Goal: Find contact information: Find contact information

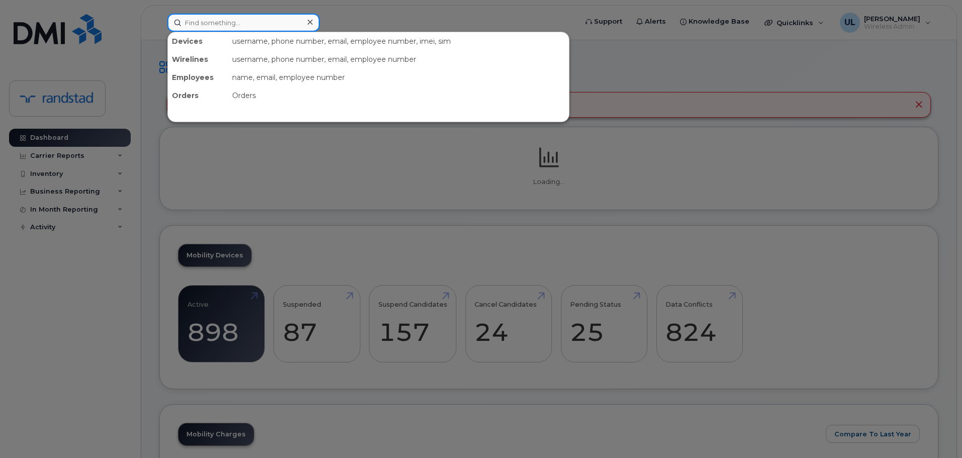
click at [240, 20] on input at bounding box center [243, 23] width 152 height 18
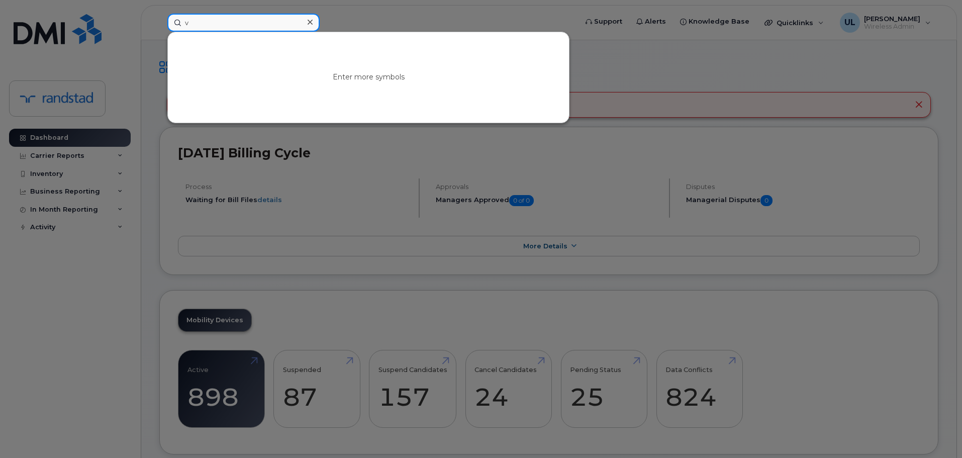
paste input "Maltais"
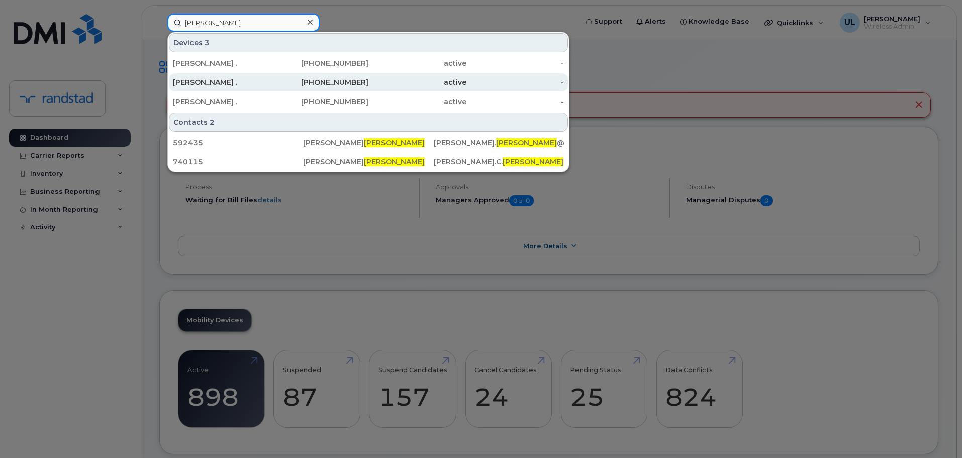
type input "Maltais"
click at [258, 84] on div "[PERSON_NAME] ." at bounding box center [222, 82] width 98 height 10
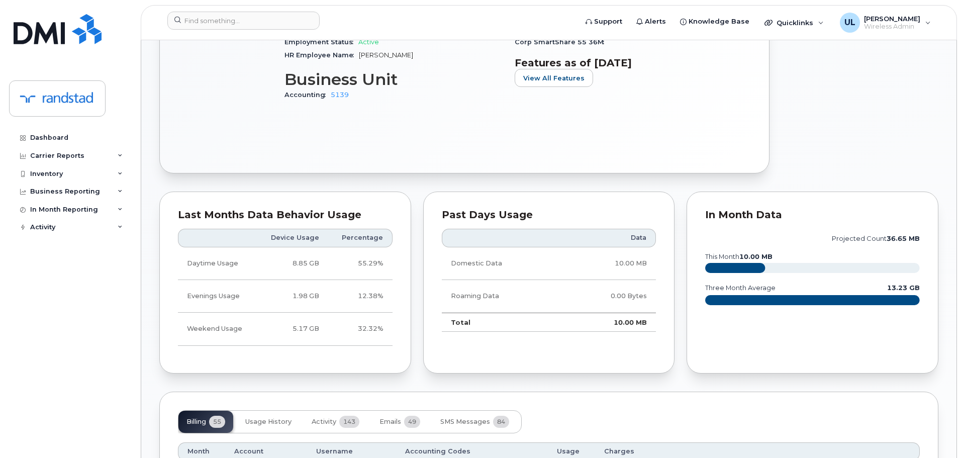
scroll to position [553, 0]
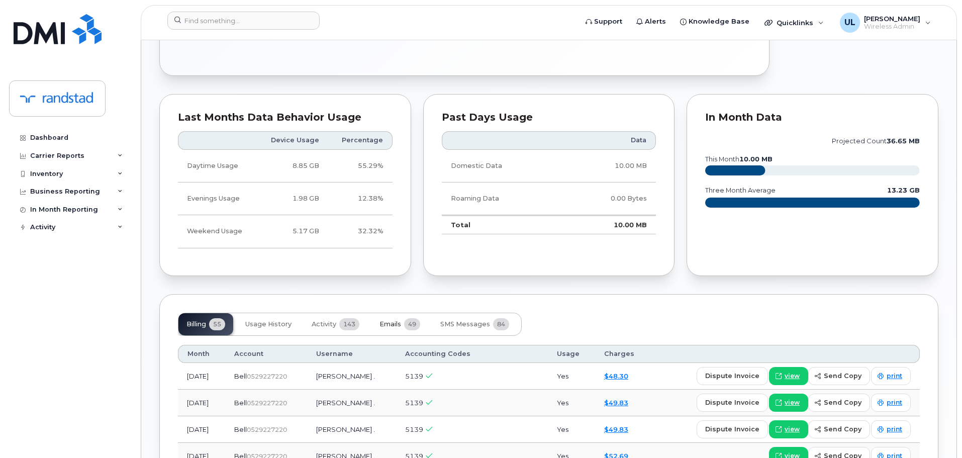
click at [397, 313] on button "Emails 49" at bounding box center [400, 324] width 57 height 22
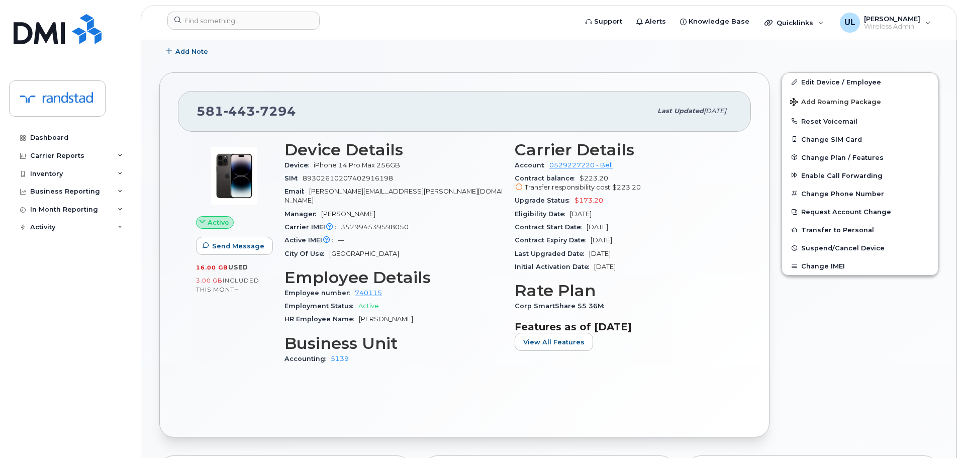
scroll to position [151, 0]
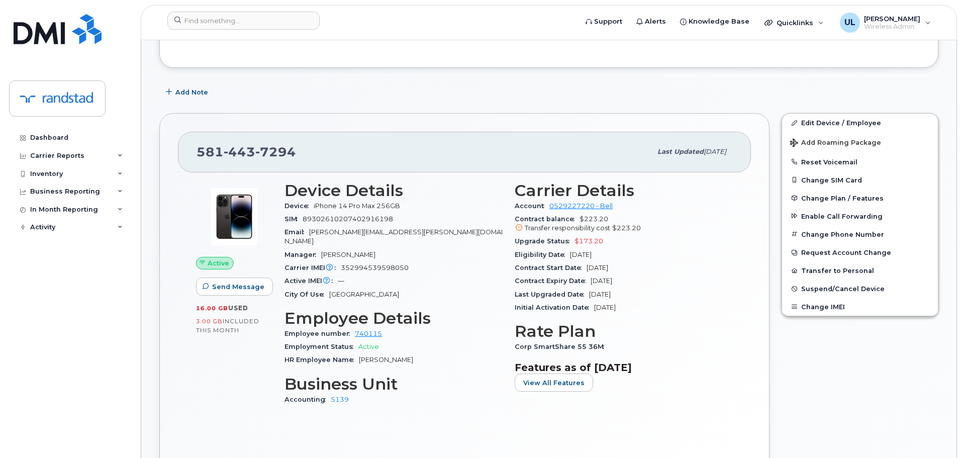
click at [256, 146] on span "7294" at bounding box center [275, 151] width 41 height 15
copy span "[PHONE_NUMBER]"
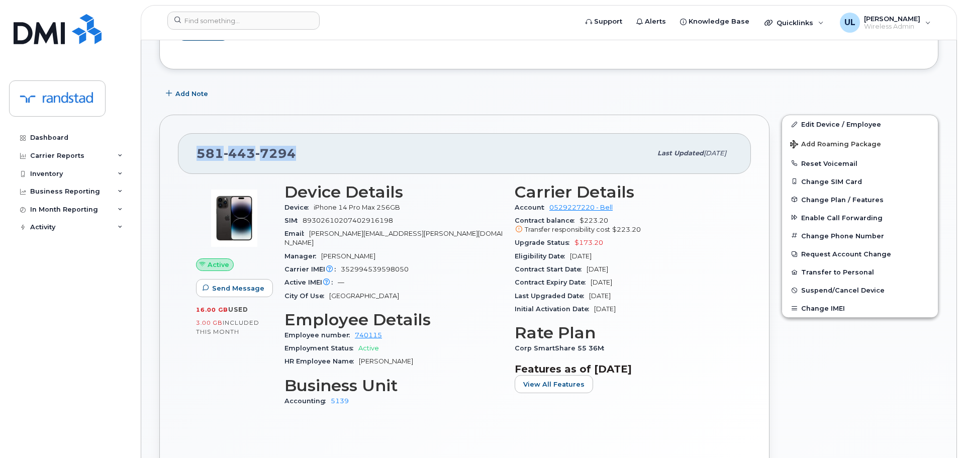
scroll to position [0, 0]
